Goal: Use online tool/utility: Use online tool/utility

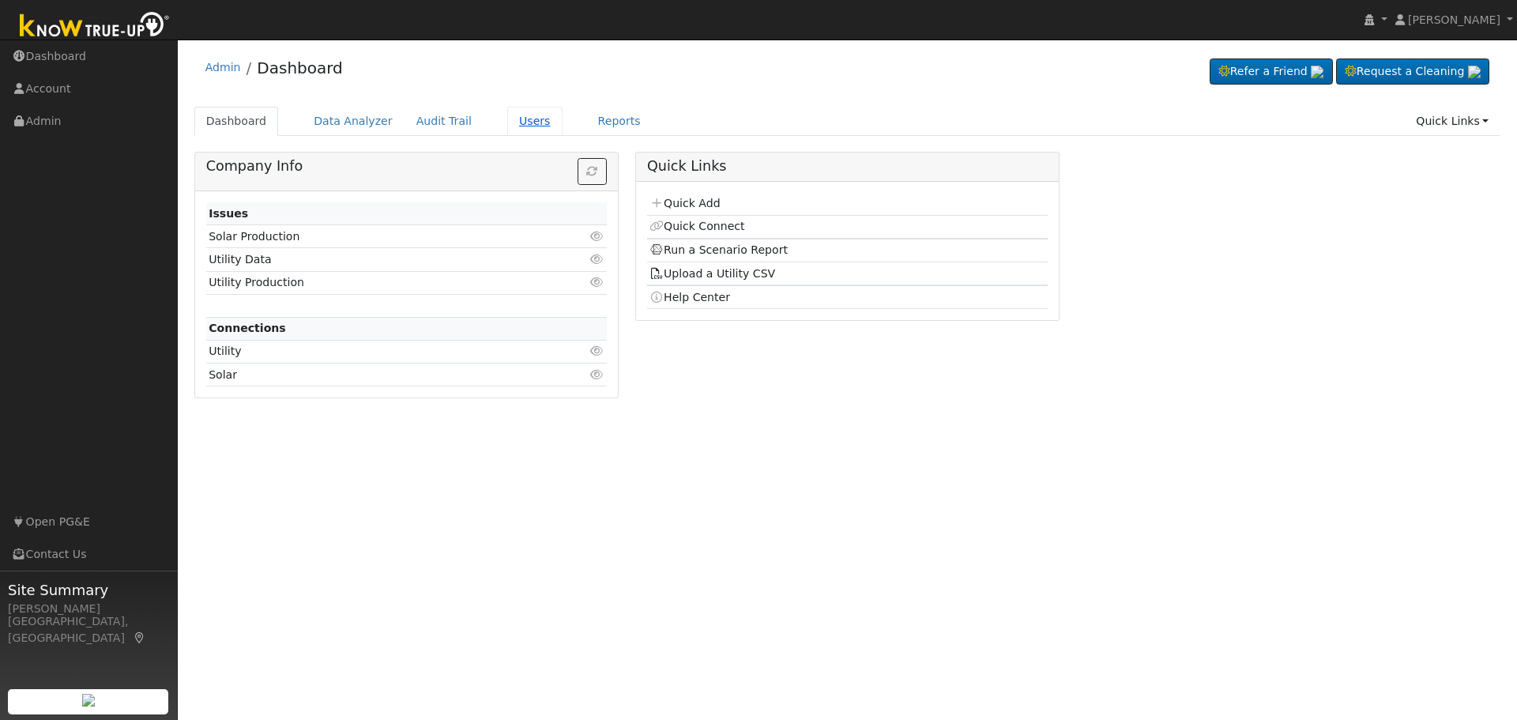
click at [507, 124] on link "Users" at bounding box center [534, 121] width 55 height 29
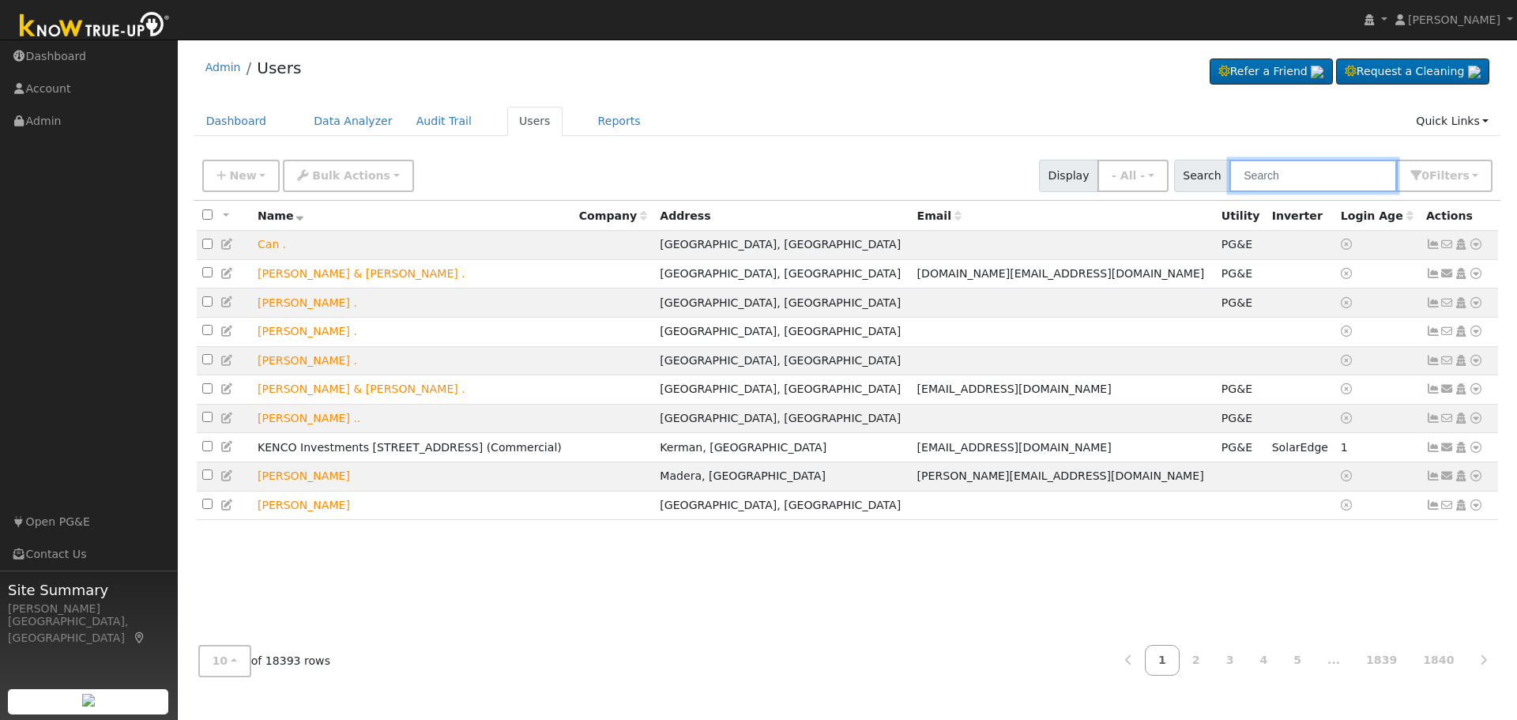
click at [1297, 181] on input "text" at bounding box center [1314, 176] width 168 height 32
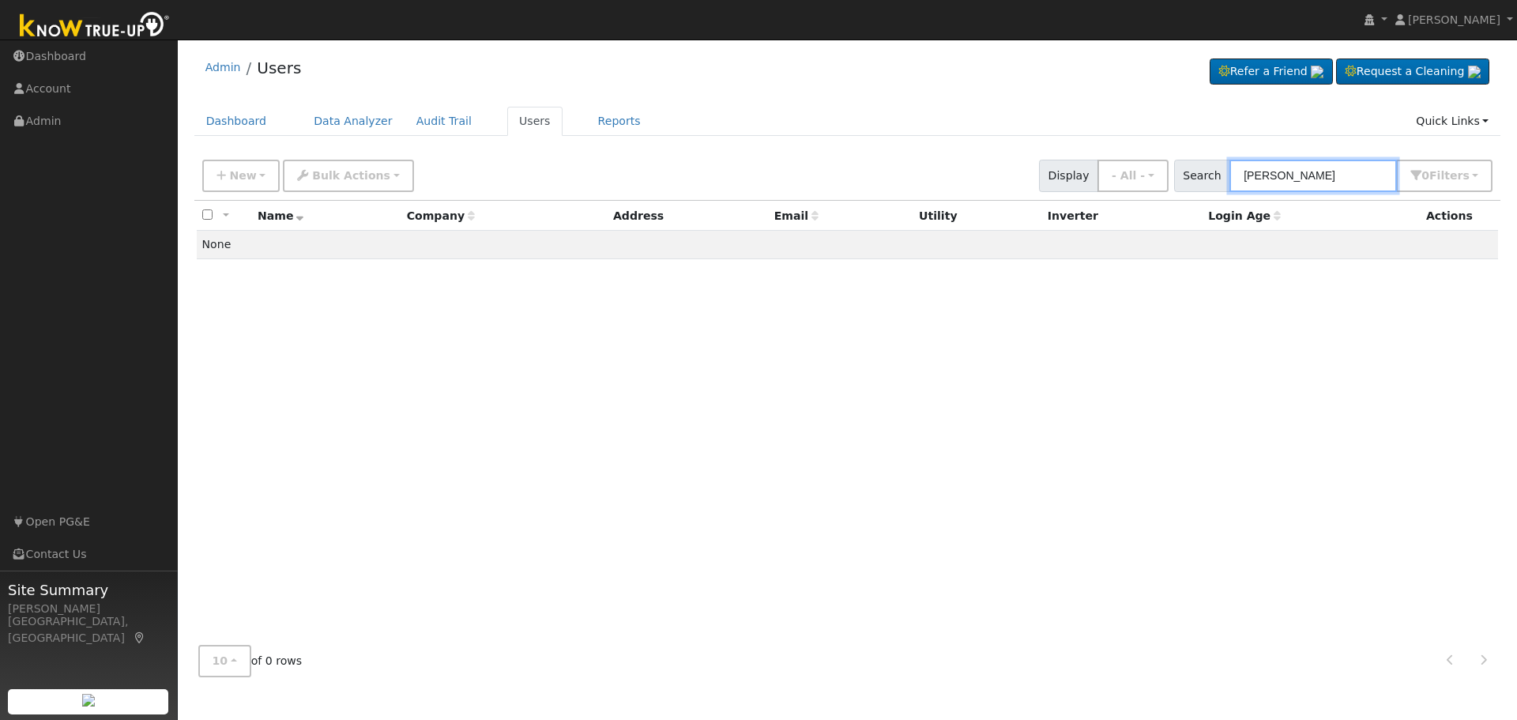
click at [1327, 180] on input "ahmad hebert" at bounding box center [1314, 176] width 168 height 32
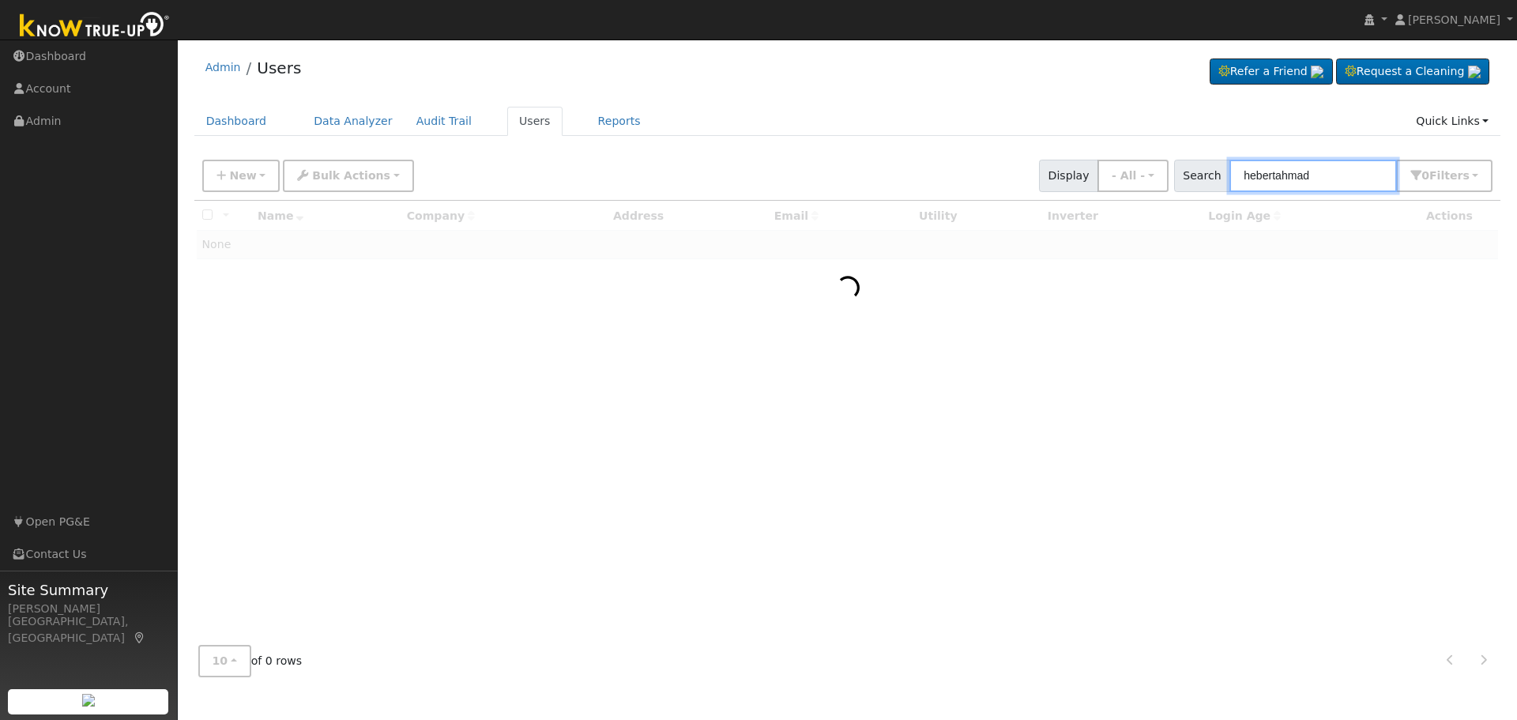
click at [1310, 177] on input "hebertahmad" at bounding box center [1314, 176] width 168 height 32
click at [1310, 178] on input "hebertahmad" at bounding box center [1314, 176] width 168 height 32
click at [1308, 178] on input "hebertahmad" at bounding box center [1314, 176] width 168 height 32
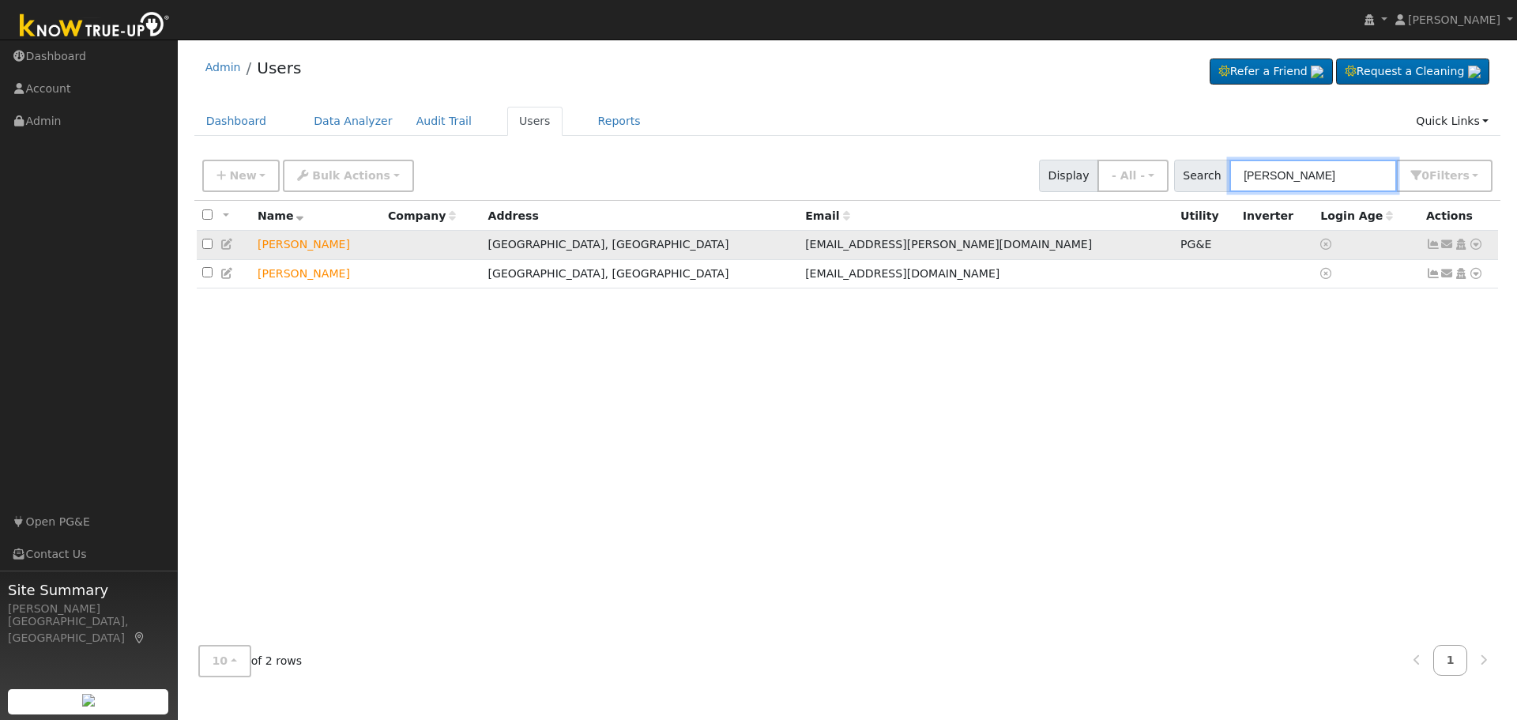
type input "hebert"
click at [1475, 244] on icon at bounding box center [1476, 244] width 14 height 11
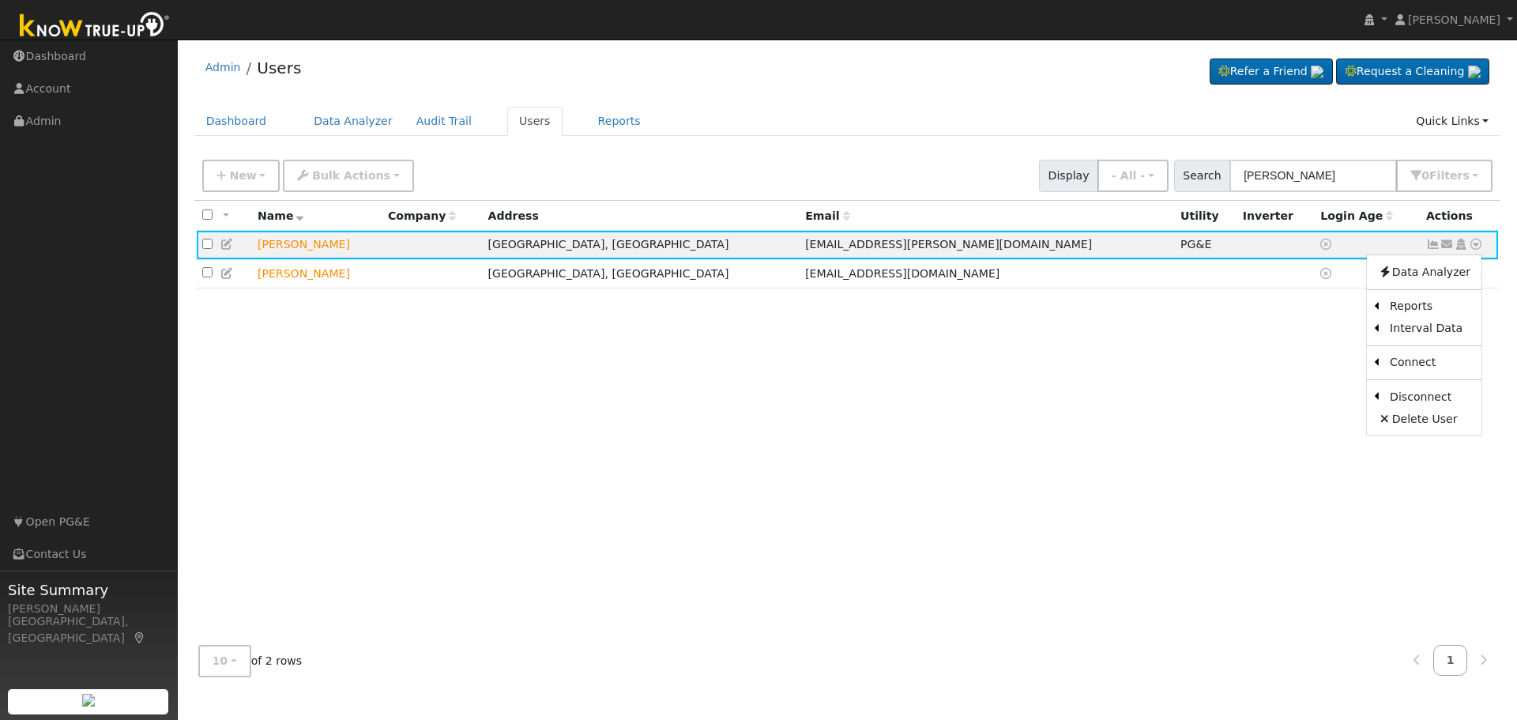
click at [0, 0] on link "Scenario" at bounding box center [0, 0] width 0 height 0
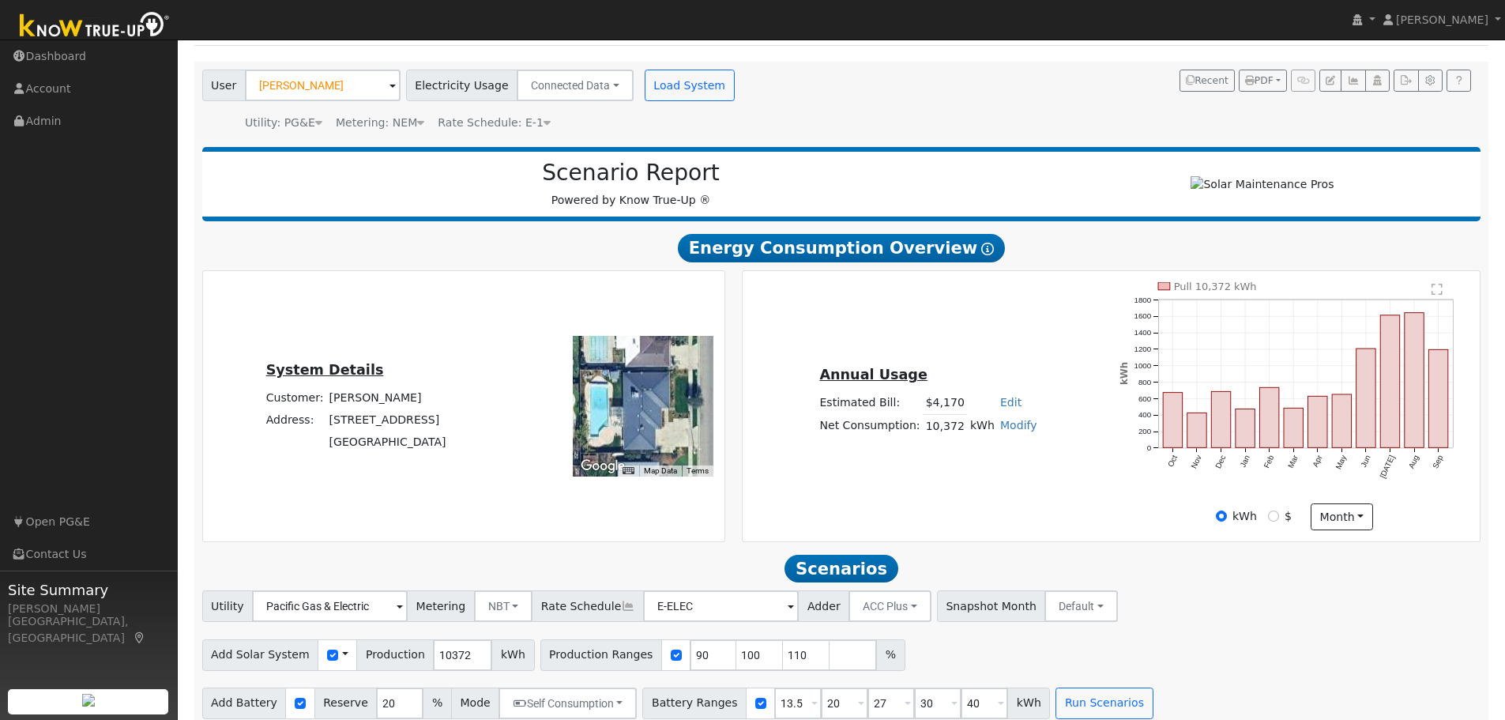
scroll to position [112, 0]
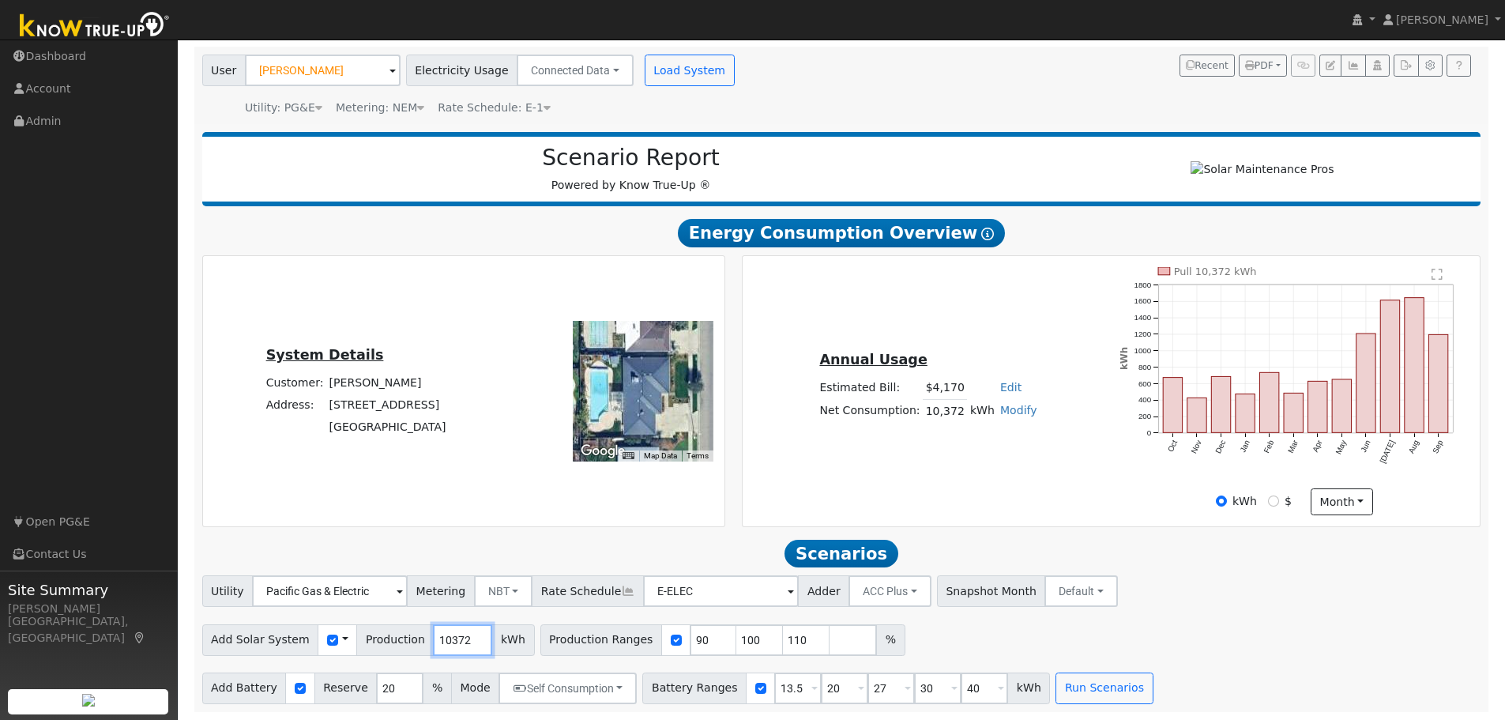
click at [433, 638] on input "10372" at bounding box center [462, 640] width 59 height 32
type input "12089"
click at [671, 640] on input "checkbox" at bounding box center [676, 640] width 11 height 11
checkbox input "false"
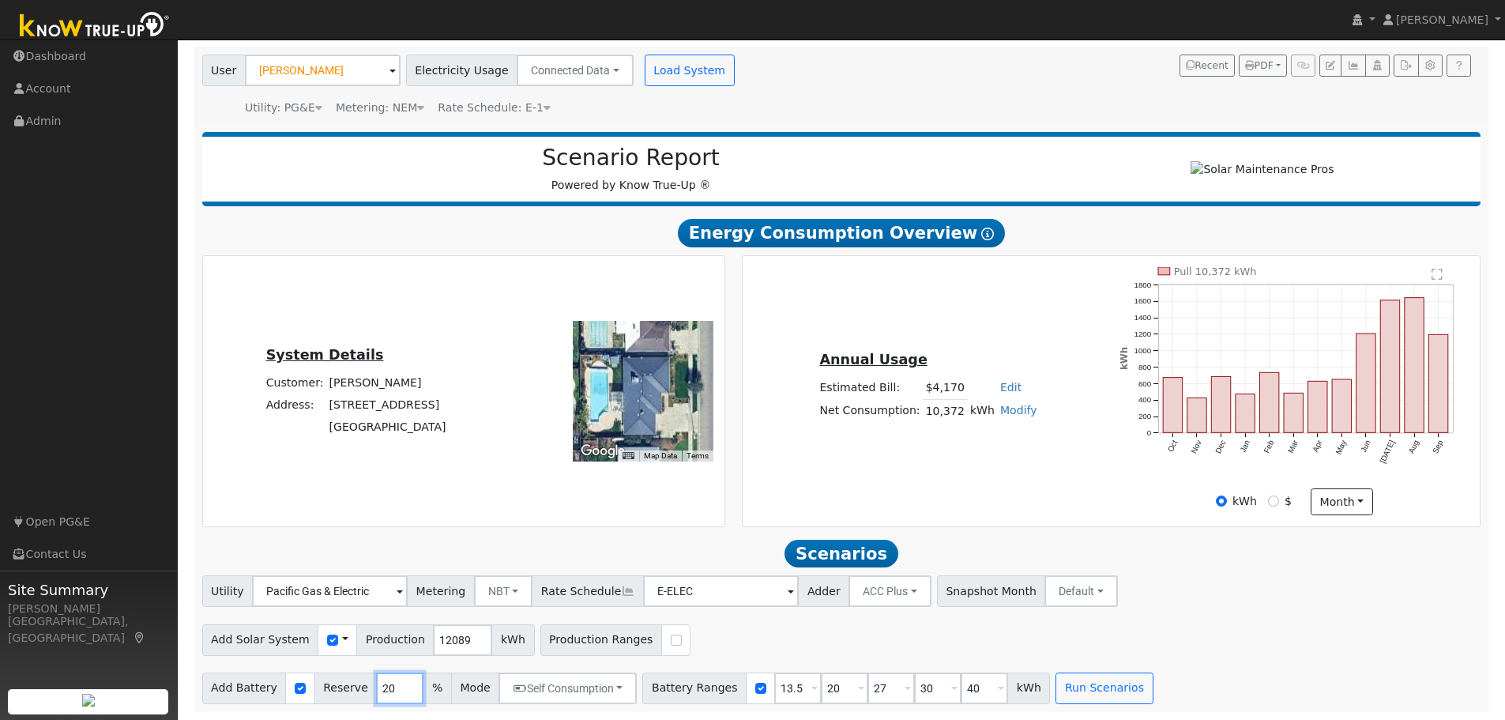
click at [377, 685] on input "20" at bounding box center [399, 689] width 47 height 32
click at [379, 686] on input "20" at bounding box center [399, 689] width 47 height 32
click at [376, 691] on input "20" at bounding box center [399, 689] width 47 height 32
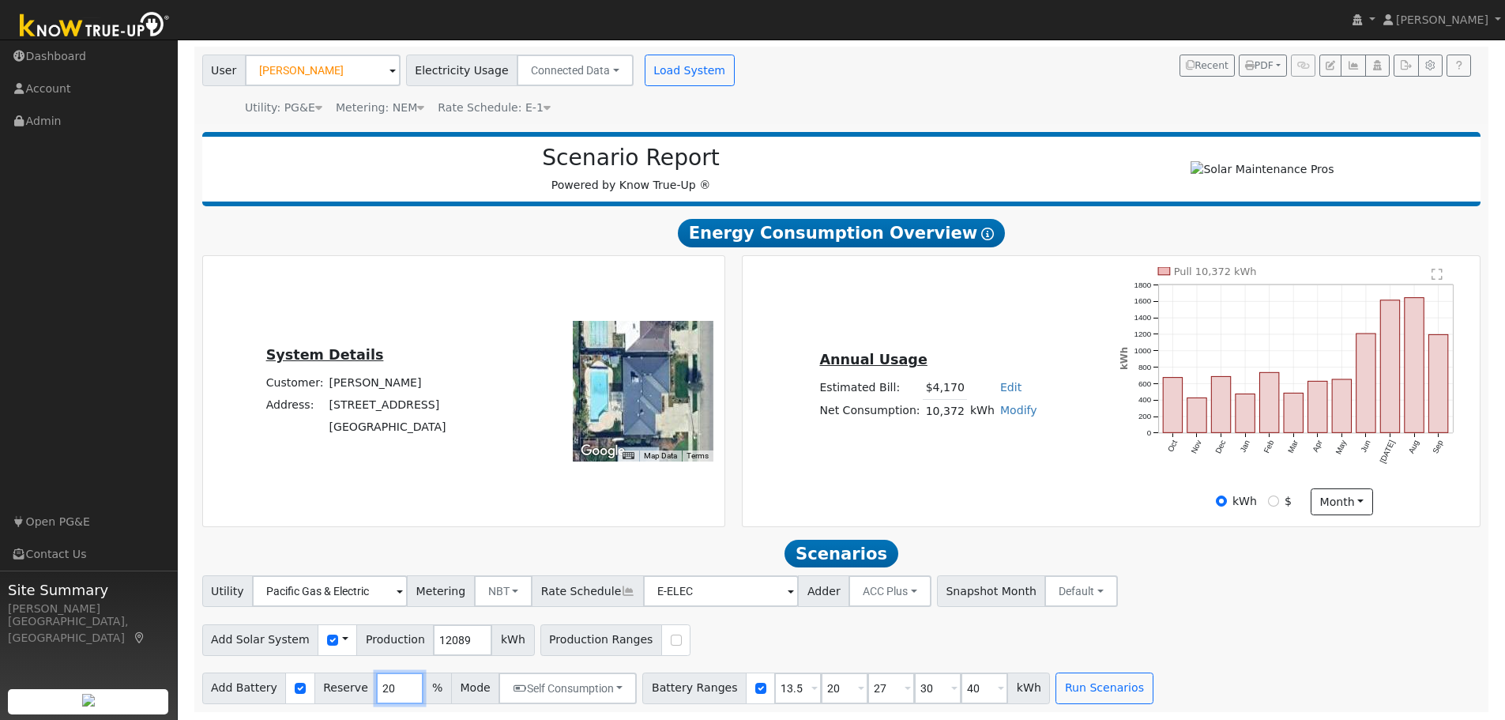
click at [376, 692] on input "20" at bounding box center [399, 689] width 47 height 32
type input "10"
click at [1063, 691] on button "Run Scenarios" at bounding box center [1104, 689] width 97 height 32
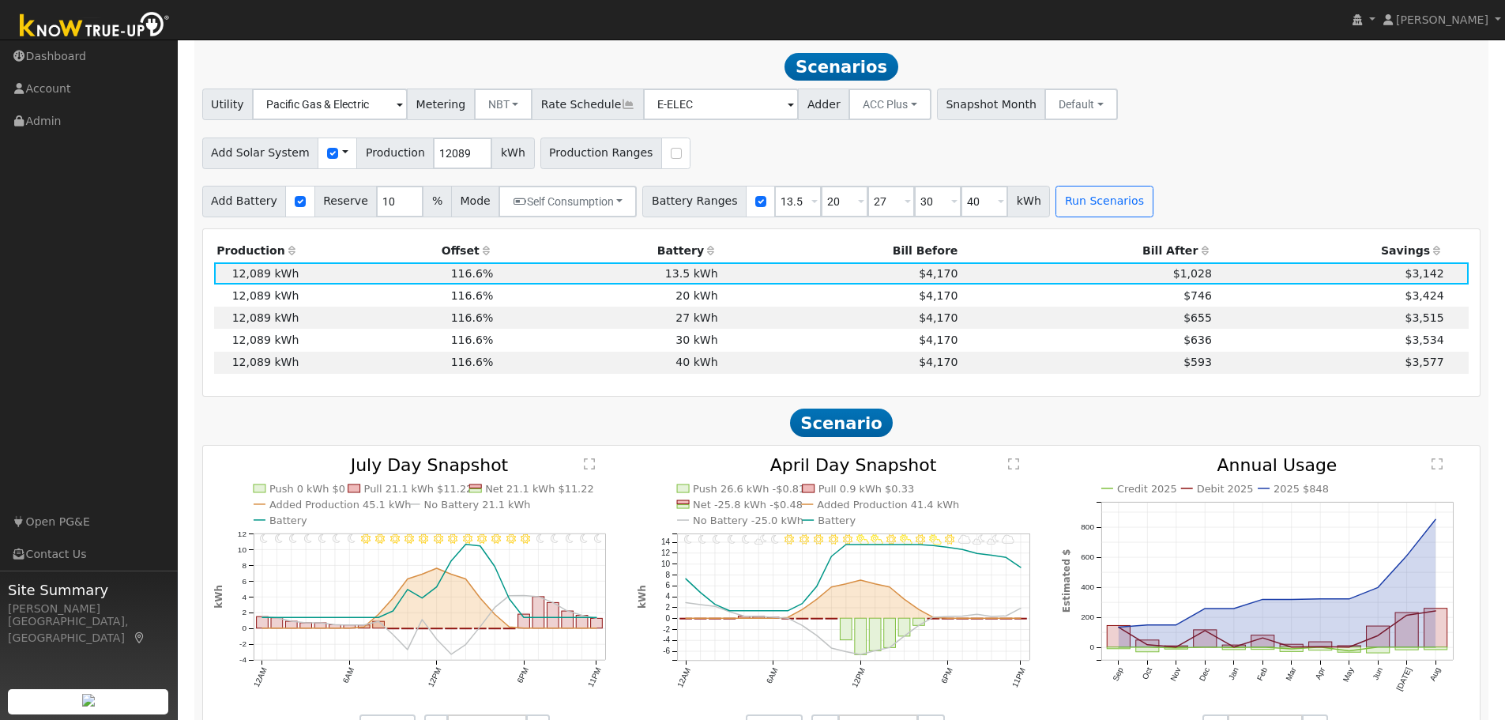
scroll to position [603, 0]
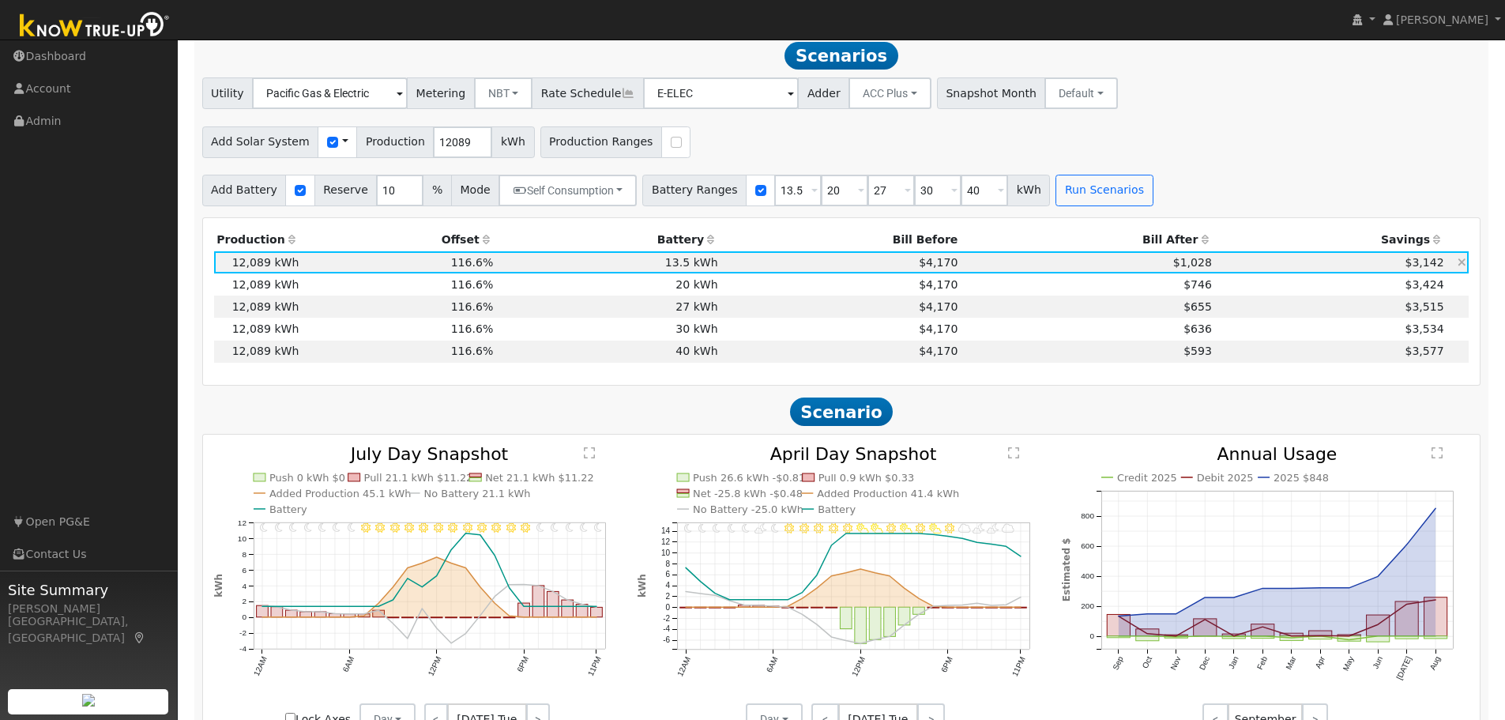
click at [1189, 269] on span "$1,028" at bounding box center [1193, 262] width 39 height 13
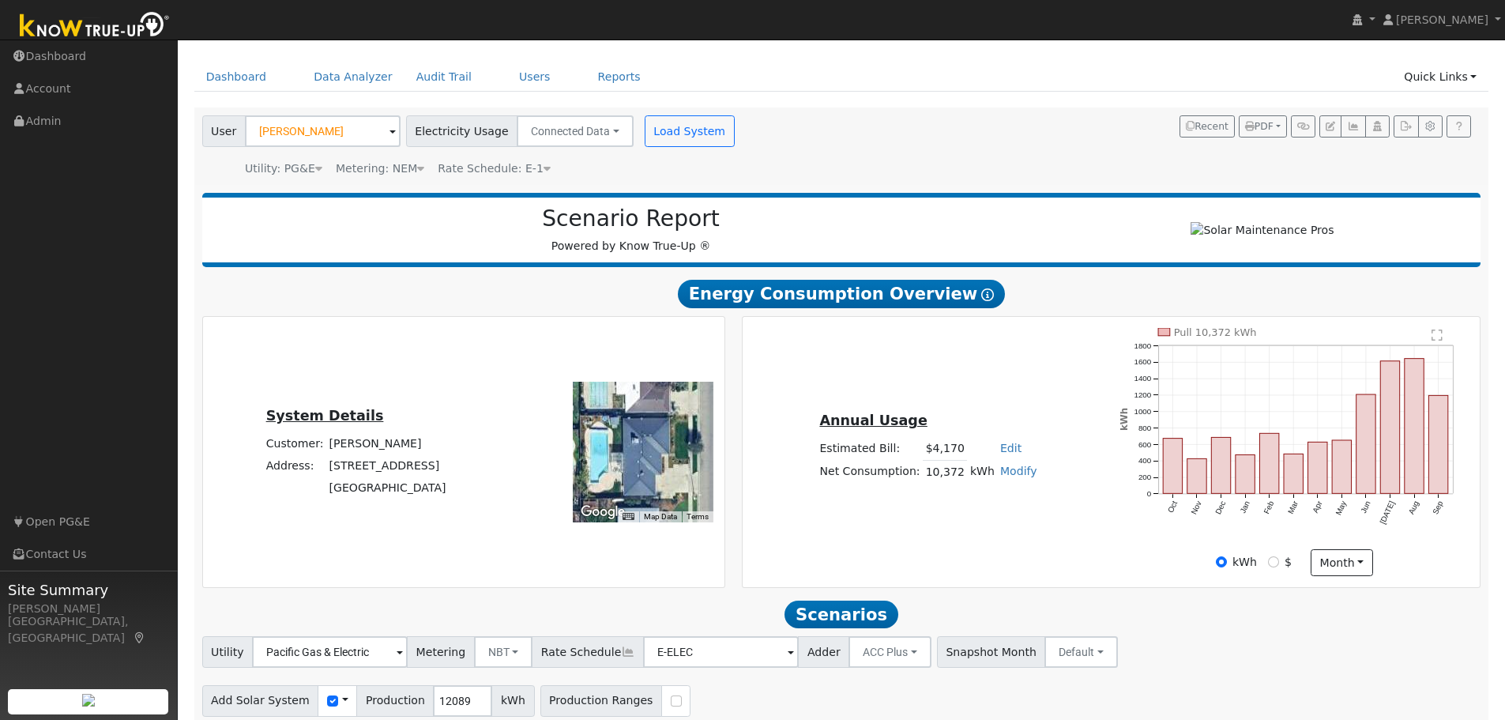
scroll to position [0, 0]
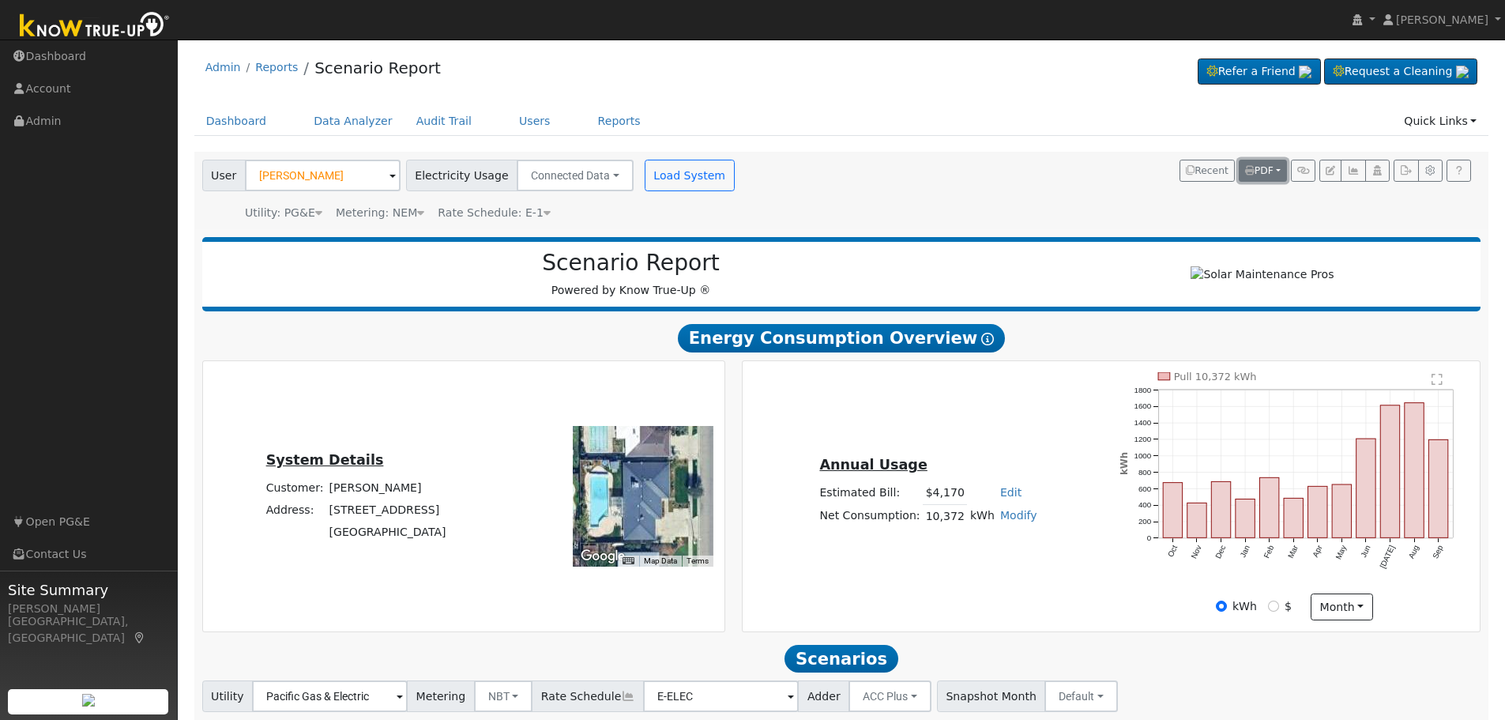
click at [1271, 171] on span "PDF" at bounding box center [1259, 170] width 28 height 11
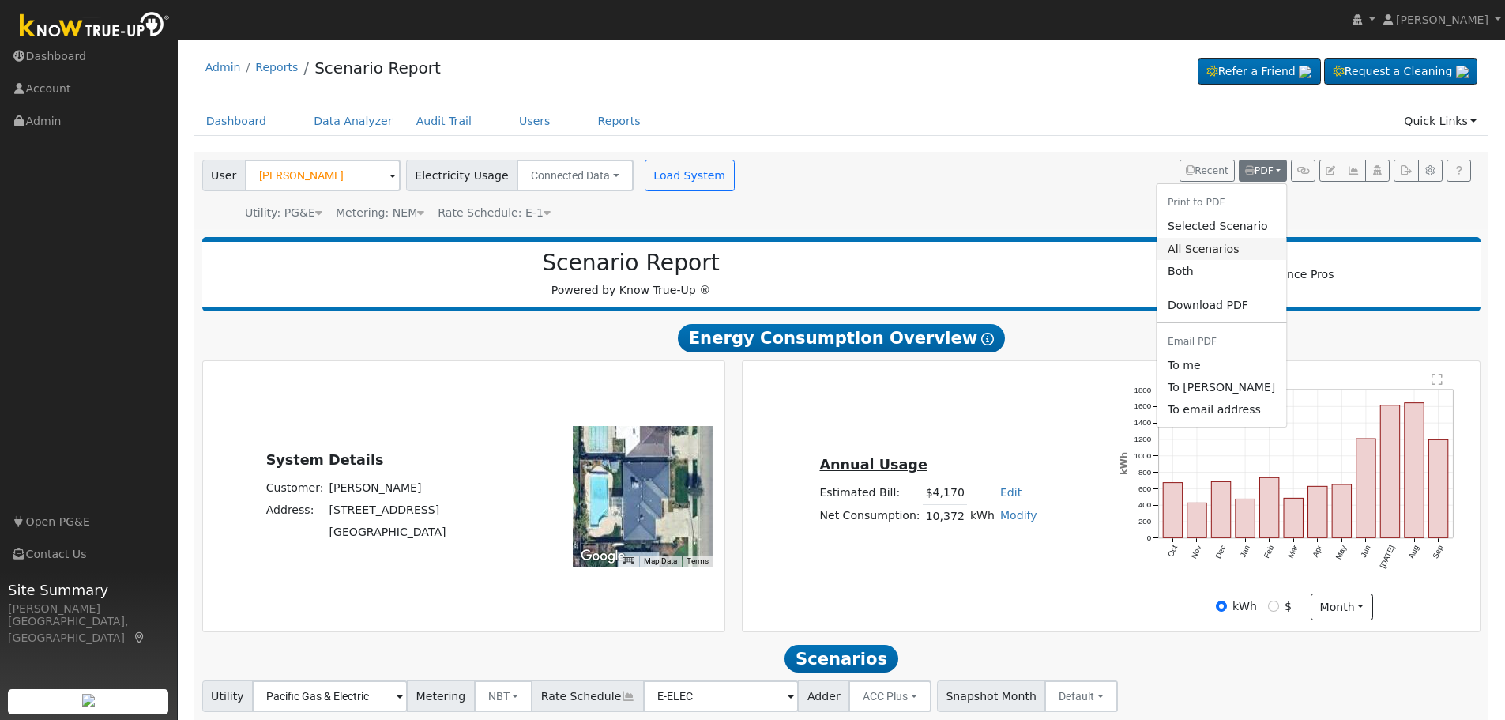
click at [1235, 250] on link "All Scenarios" at bounding box center [1222, 249] width 130 height 22
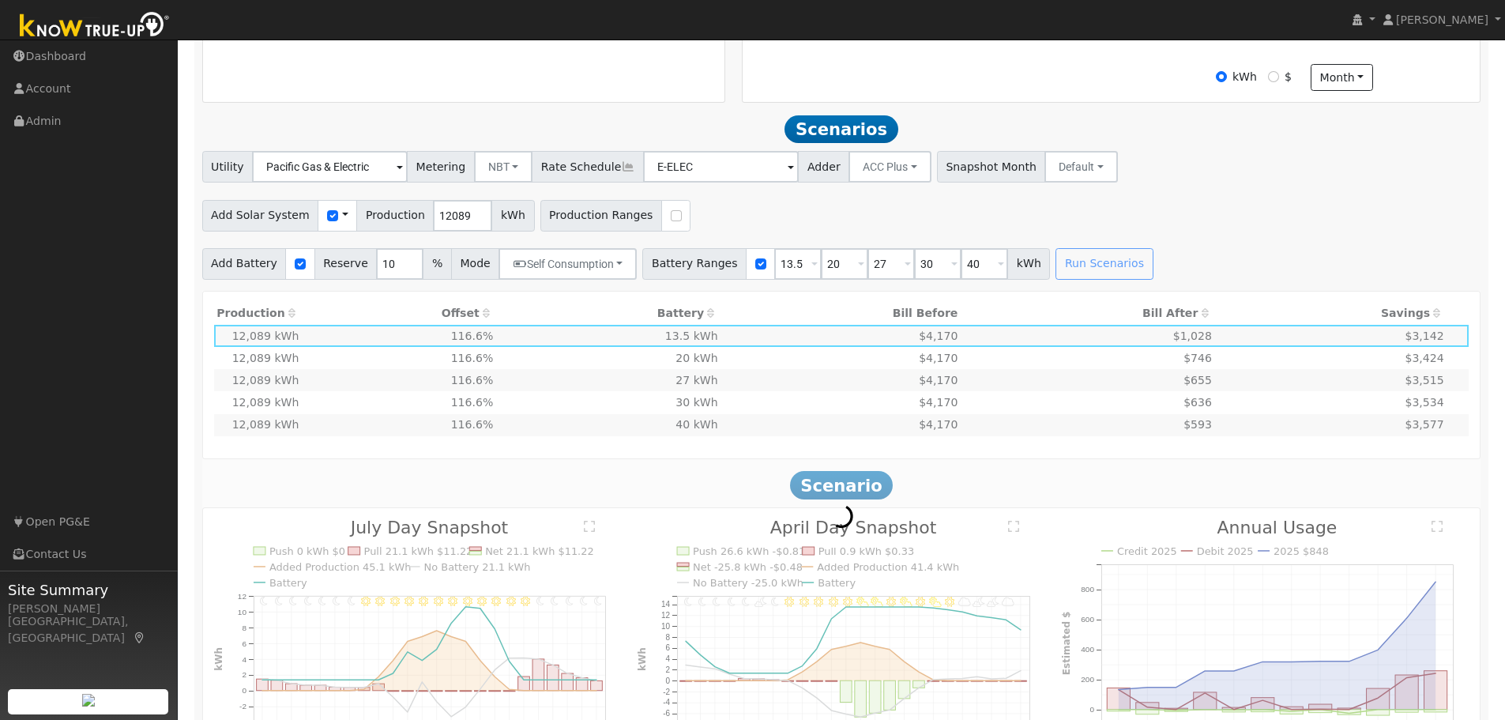
scroll to position [316, 0]
